Goal: Navigation & Orientation: Find specific page/section

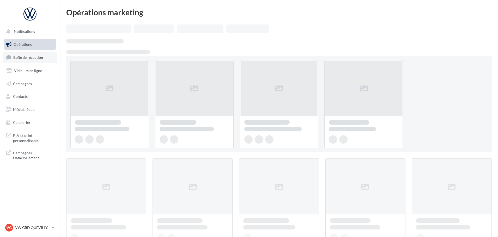
click at [35, 60] on link "Boîte de réception" at bounding box center [30, 57] width 54 height 11
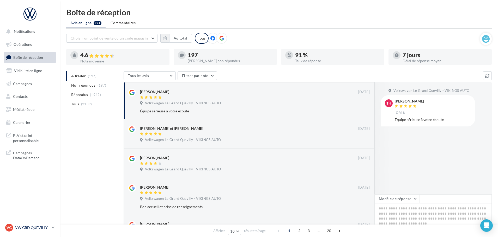
click at [42, 225] on div "VG VW GRD QUEVILLY vw-leg-vau" at bounding box center [27, 228] width 45 height 8
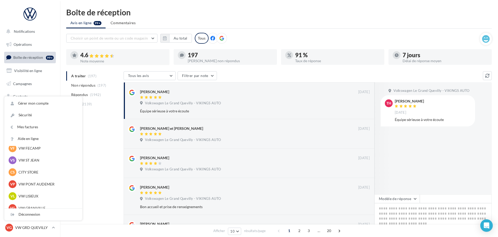
scroll to position [104, 0]
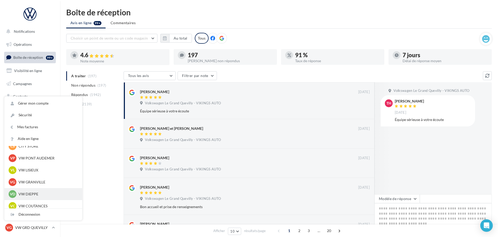
click at [36, 193] on p "VW DIEPPE" at bounding box center [47, 194] width 57 height 5
